Goal: Task Accomplishment & Management: Complete application form

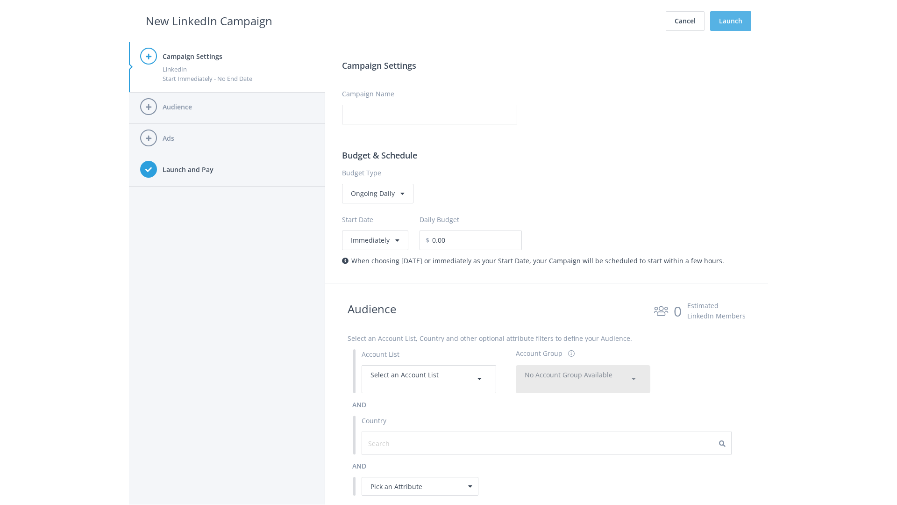
click at [731, 21] on button "Launch" at bounding box center [730, 21] width 41 height 20
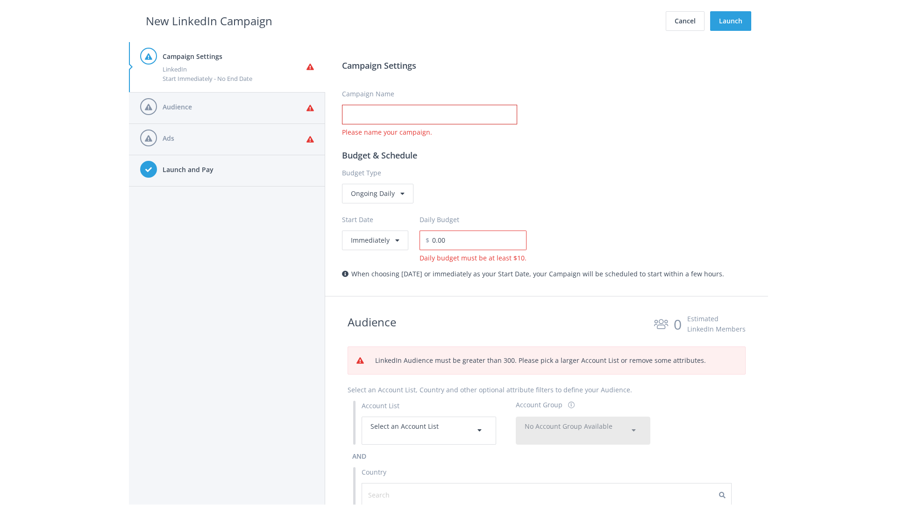
click at [429, 114] on input "Campaign Name" at bounding box center [429, 115] width 175 height 20
click at [209, 21] on h2 "New LinkedIn Campaign" at bounding box center [209, 21] width 127 height 18
type input "Campaign Name"
click at [209, 21] on h2 "New LinkedIn Campaign" at bounding box center [209, 21] width 127 height 18
click at [429, 430] on span "Select an Account List" at bounding box center [405, 425] width 68 height 9
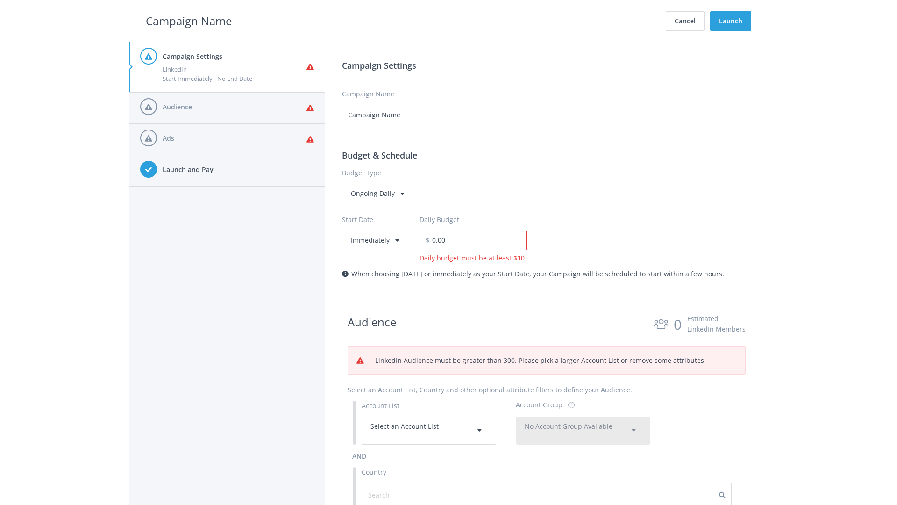
click at [583, 421] on span "No Account Group Available" at bounding box center [569, 425] width 88 height 9
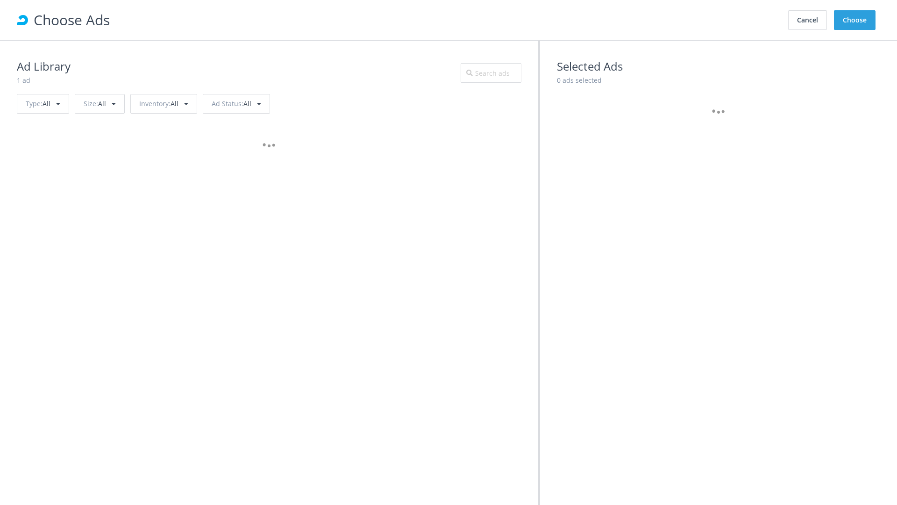
scroll to position [421, 0]
click at [855, 20] on button "Choose" at bounding box center [855, 20] width 42 height 20
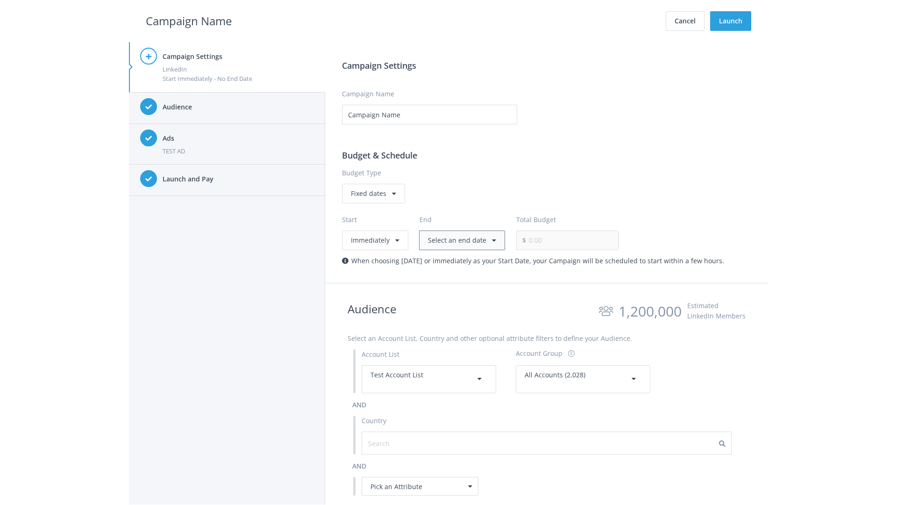
click at [460, 240] on button "Select an end date" at bounding box center [462, 240] width 86 height 20
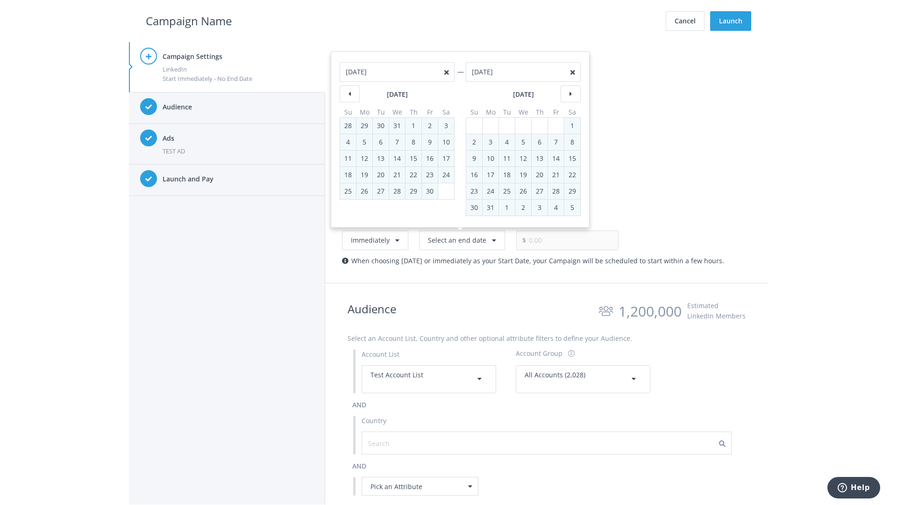
click at [189, 21] on h2 "Campaign Name" at bounding box center [189, 21] width 86 height 18
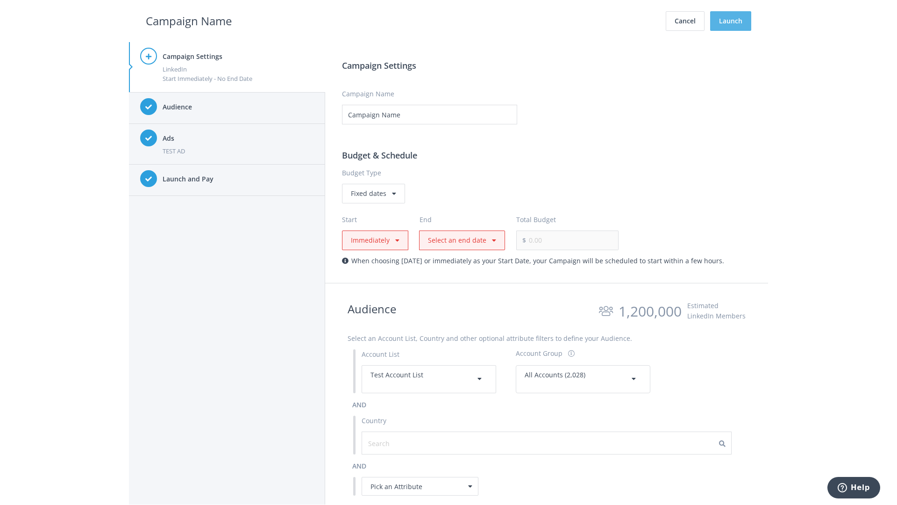
click at [731, 21] on button "Launch" at bounding box center [730, 21] width 41 height 20
